Goal: Information Seeking & Learning: Understand process/instructions

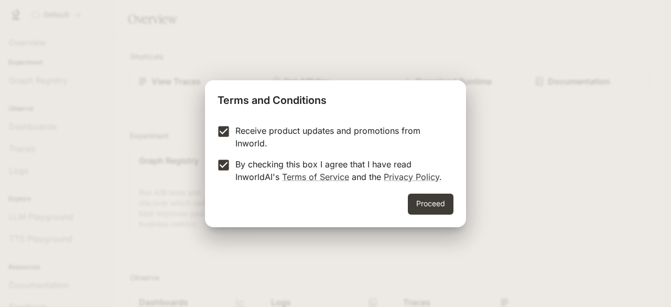
click at [417, 195] on button "Proceed" at bounding box center [431, 203] width 46 height 21
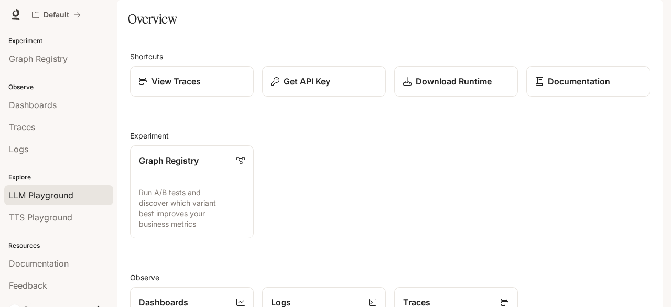
scroll to position [31, 0]
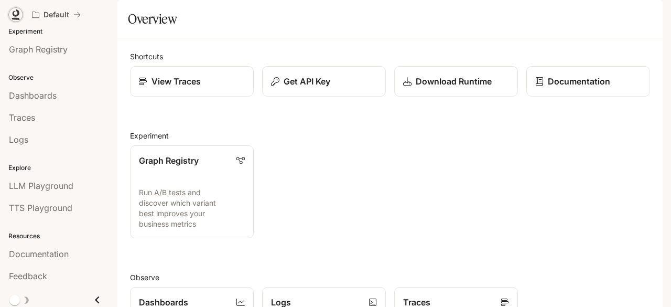
click at [16, 17] on icon at bounding box center [15, 14] width 10 height 10
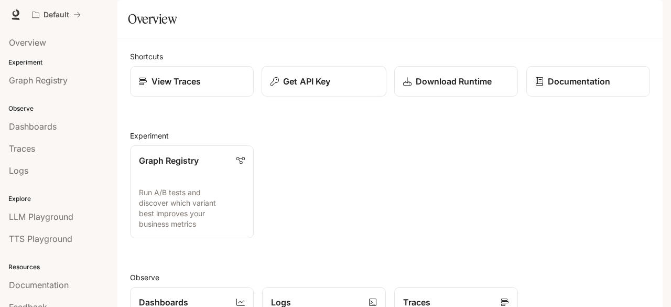
click at [281, 97] on button "Get API Key" at bounding box center [323, 81] width 125 height 31
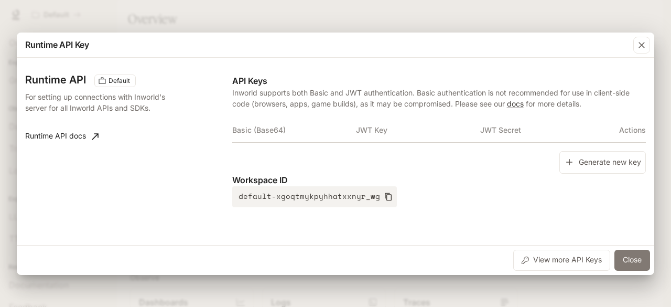
click at [622, 255] on button "Close" at bounding box center [632, 259] width 36 height 21
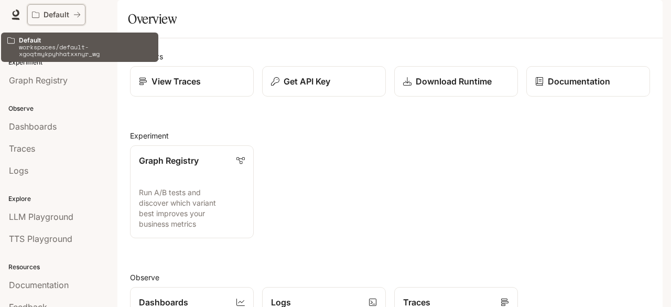
click at [54, 16] on p "Default" at bounding box center [56, 14] width 26 height 9
click at [35, 15] on icon "All workspaces" at bounding box center [35, 14] width 7 height 7
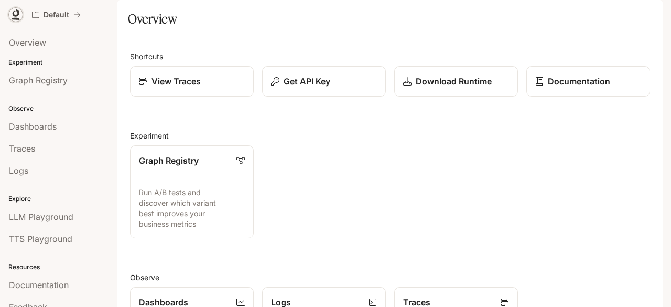
click at [14, 16] on icon at bounding box center [15, 14] width 10 height 10
click at [170, 97] on link "View Traces" at bounding box center [191, 81] width 125 height 31
click at [599, 14] on span "Documentation" at bounding box center [599, 14] width 52 height 13
click at [500, 165] on div "Graph Registry Run A/B tests and discover which variant best improves your busi…" at bounding box center [386, 187] width 528 height 101
